Goal: Information Seeking & Learning: Learn about a topic

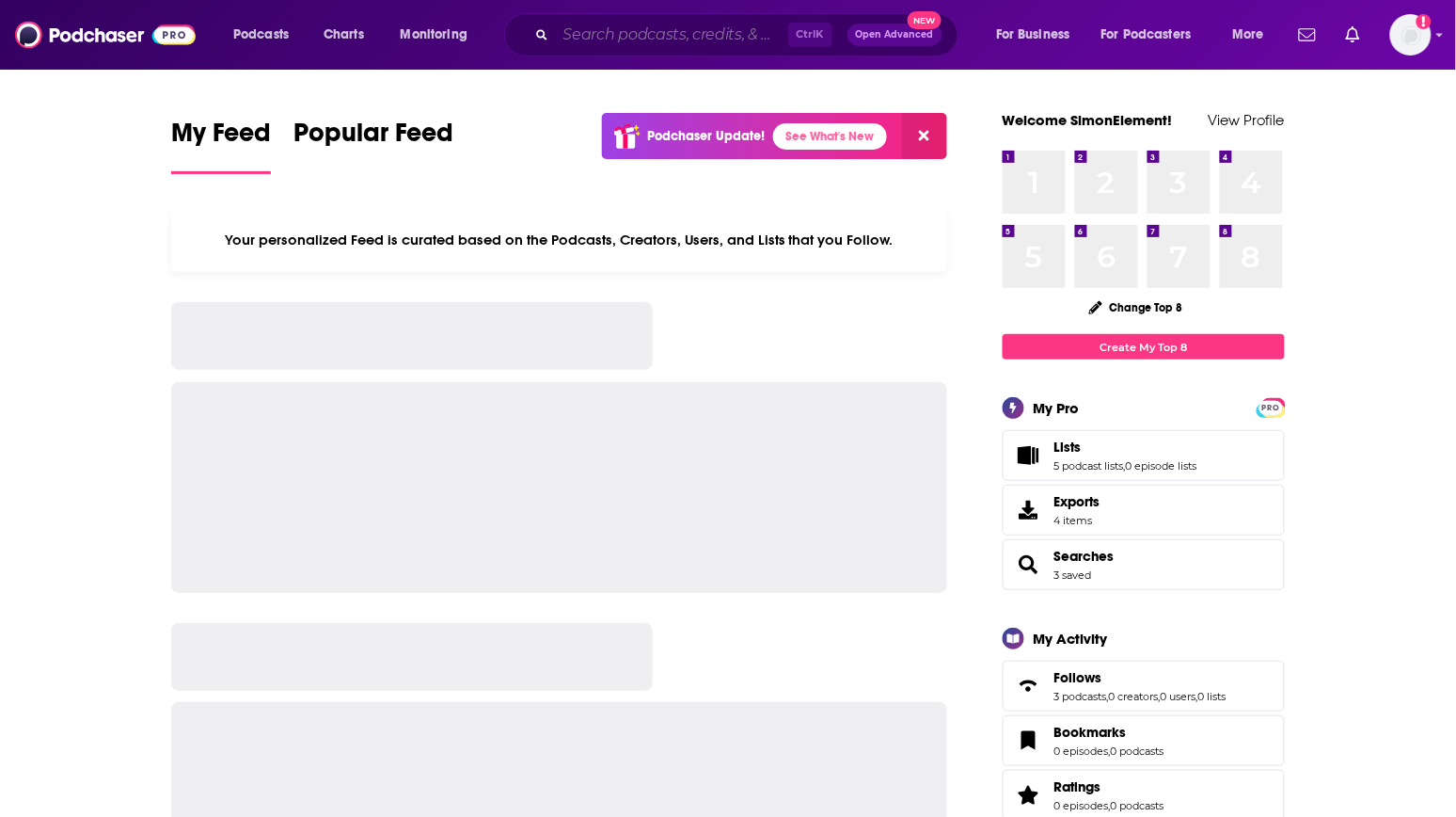
drag, startPoint x: 0, startPoint y: 0, endPoint x: 661, endPoint y: 36, distance: 662.0
click at [661, 36] on input "Search podcasts, credits, & more..." at bounding box center [671, 35] width 233 height 30
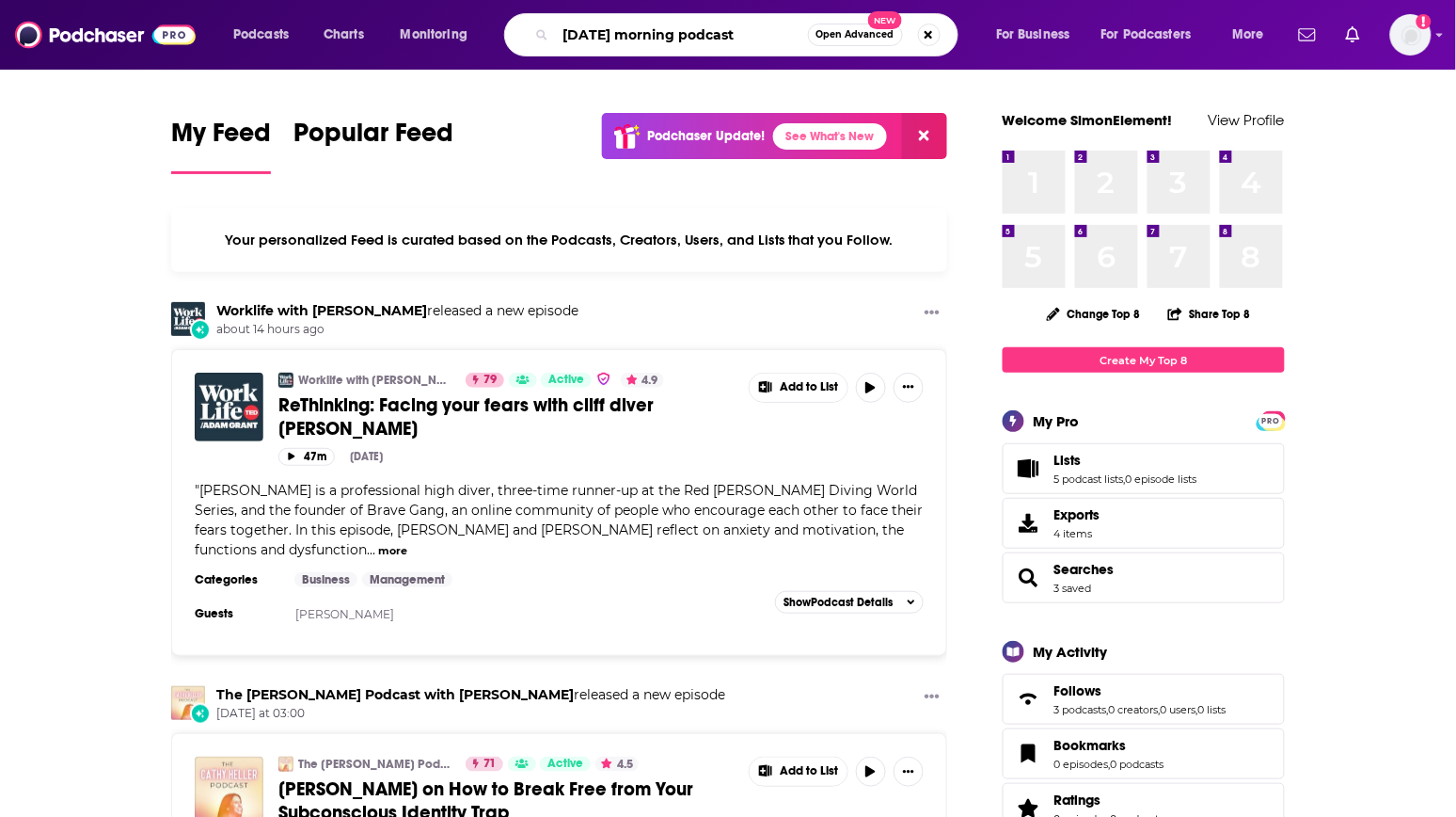
type input "[DATE] morning podcast"
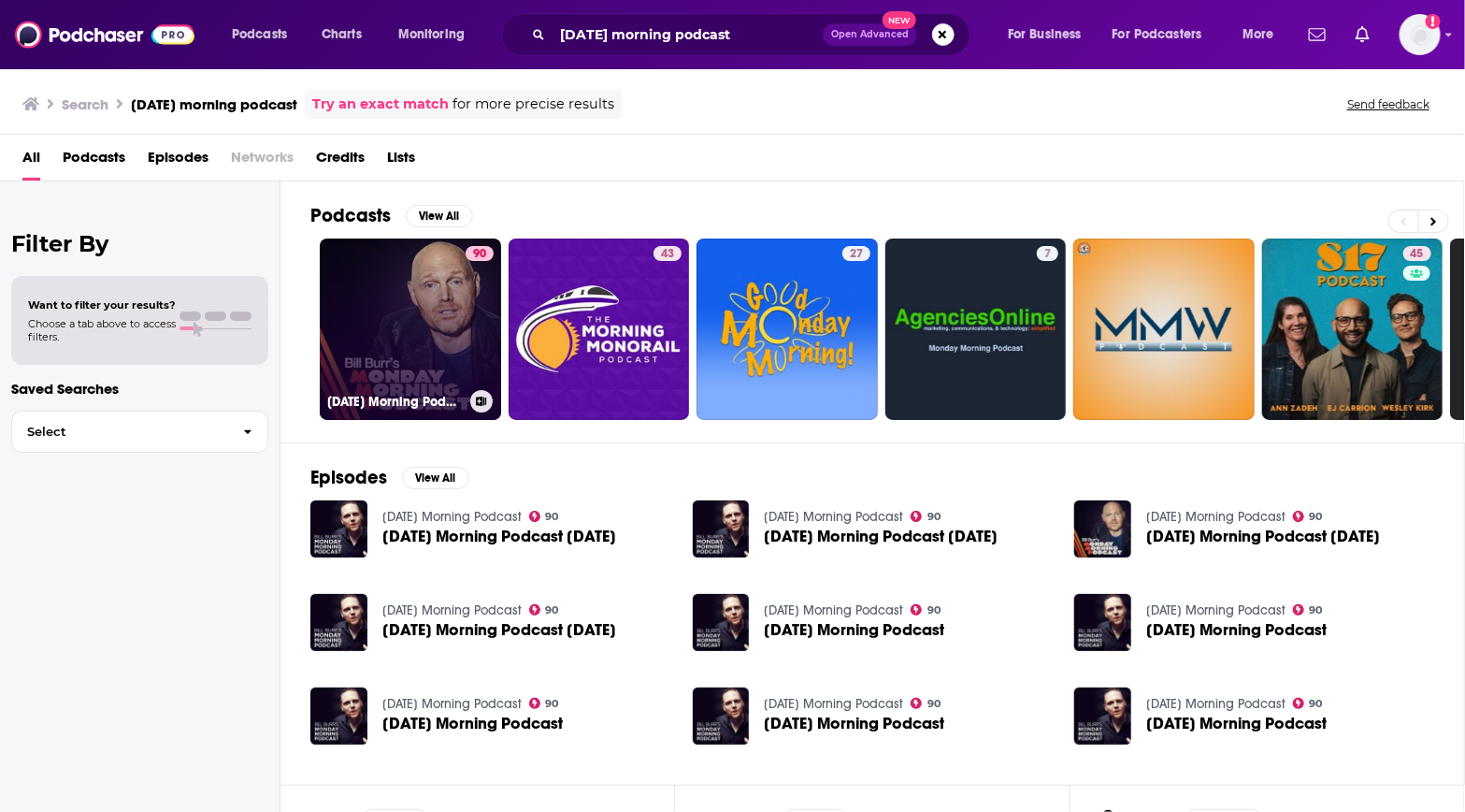
click at [402, 323] on link "90 [DATE] Morning Podcast" at bounding box center [410, 330] width 182 height 182
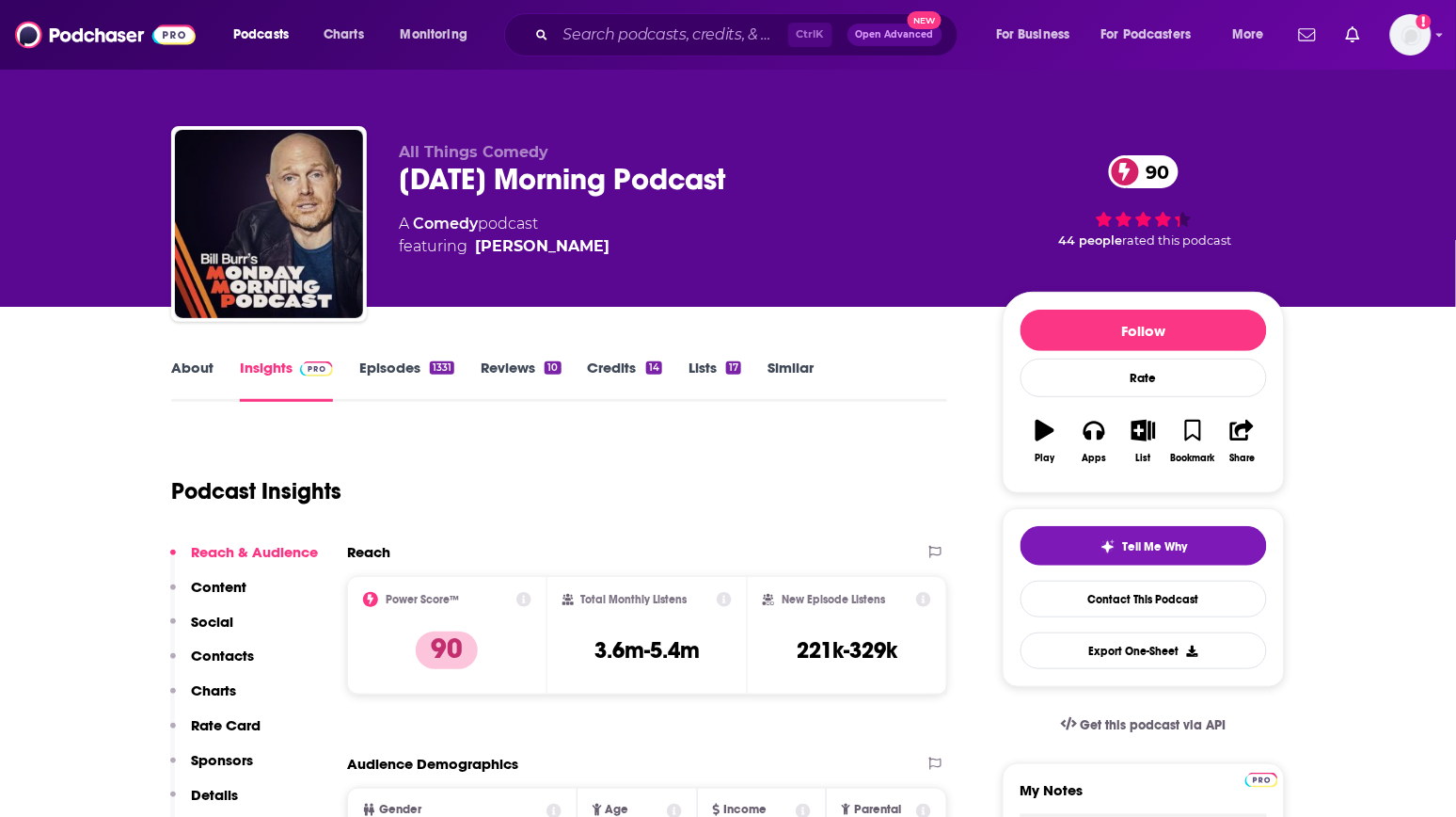
click at [884, 456] on div "Podcast Insights" at bounding box center [552, 480] width 761 height 96
